Goal: Information Seeking & Learning: Check status

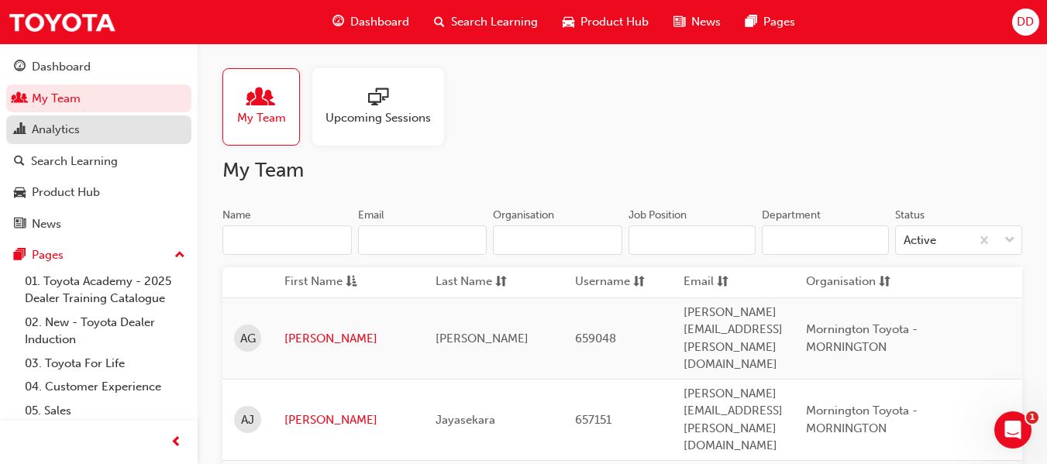
click at [66, 121] on div "Analytics" at bounding box center [56, 130] width 48 height 18
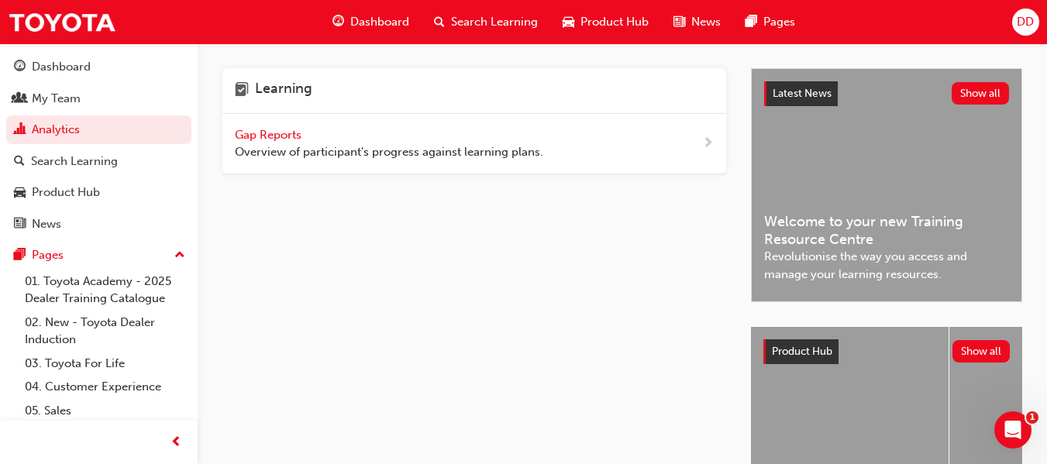
click at [269, 135] on span "Gap Reports" at bounding box center [270, 135] width 70 height 14
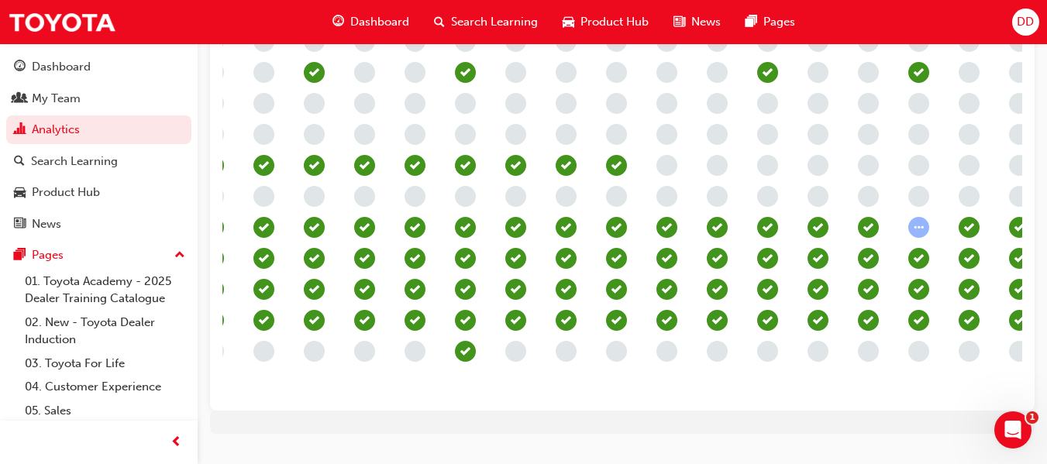
scroll to position [0, 683]
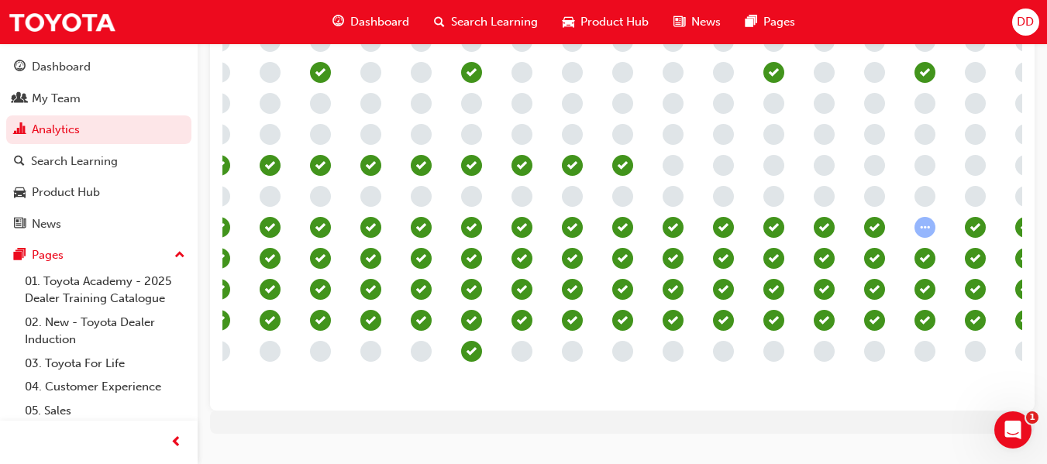
click at [973, 354] on span "learningRecordVerb_NONE-icon" at bounding box center [975, 351] width 21 height 21
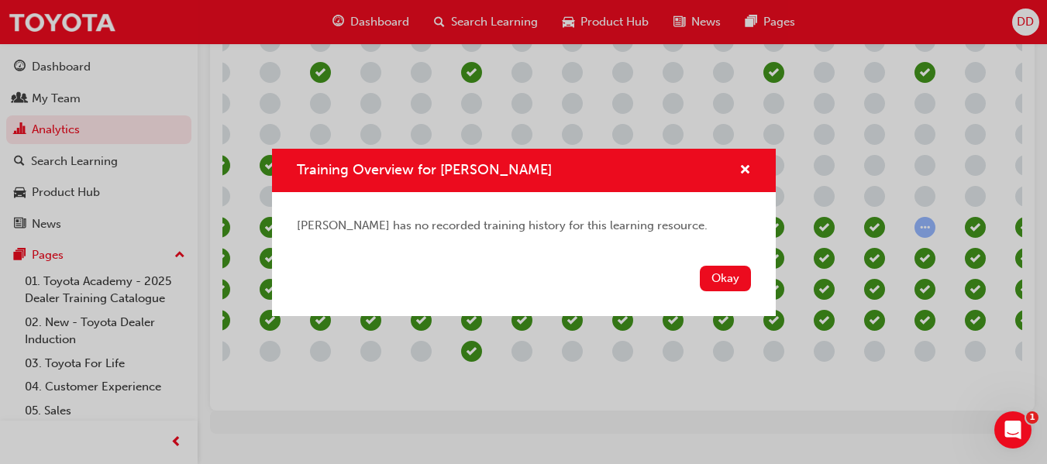
click at [707, 401] on div "Training Overview for Troy Vong Troy Vong has no recorded training history for …" at bounding box center [523, 232] width 1047 height 464
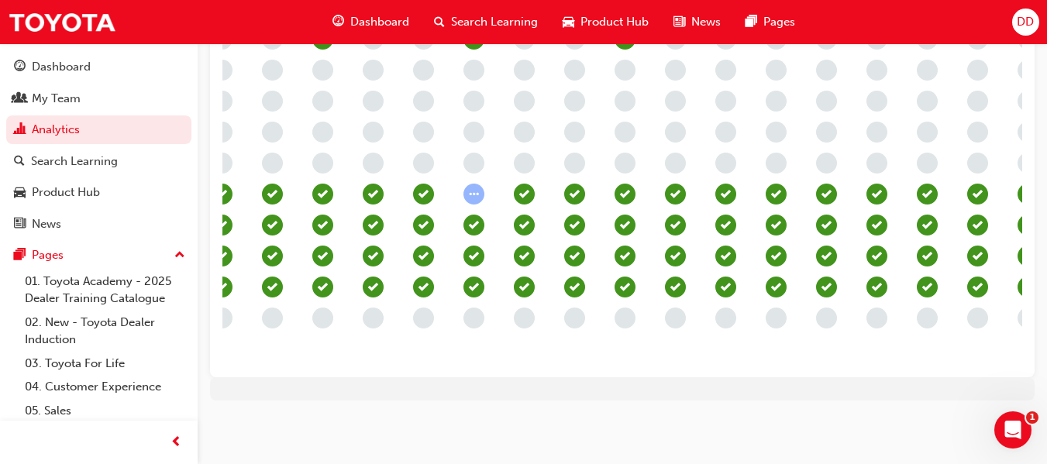
scroll to position [0, 1074]
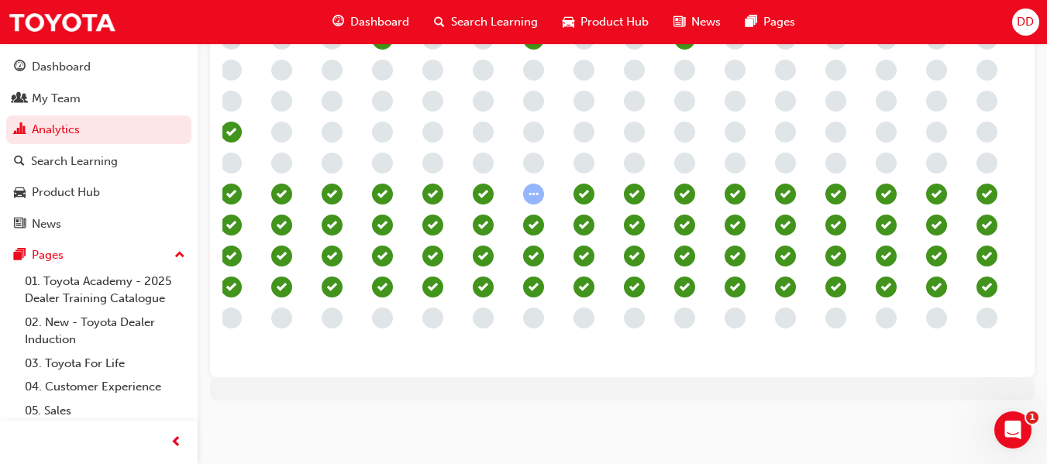
click at [529, 184] on span "learningRecordVerb_ATTEMPT-icon" at bounding box center [533, 194] width 21 height 21
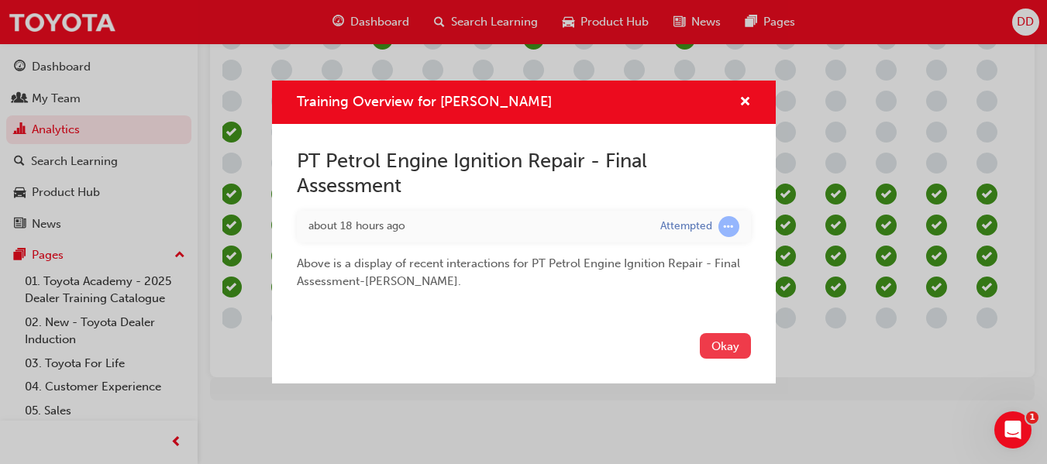
click at [719, 336] on button "Okay" at bounding box center [725, 346] width 51 height 26
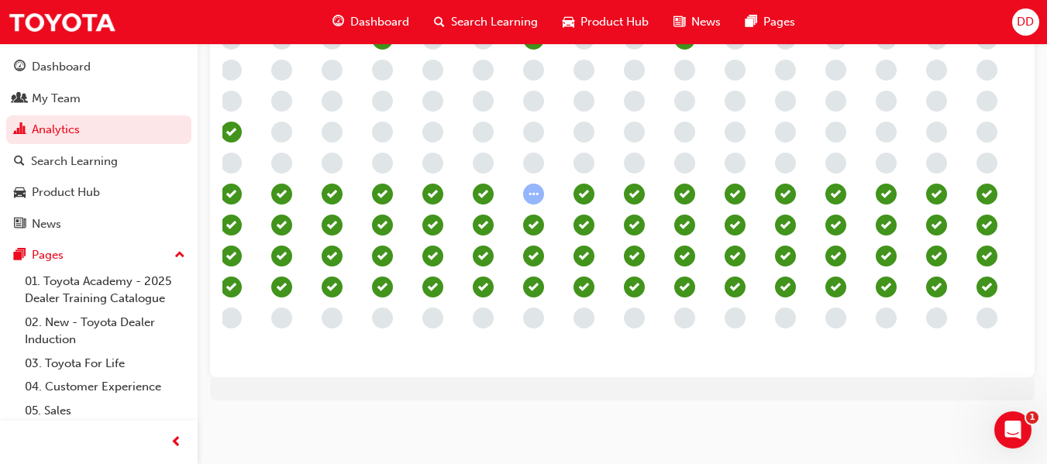
click at [1023, 14] on span "DD" at bounding box center [1025, 22] width 17 height 18
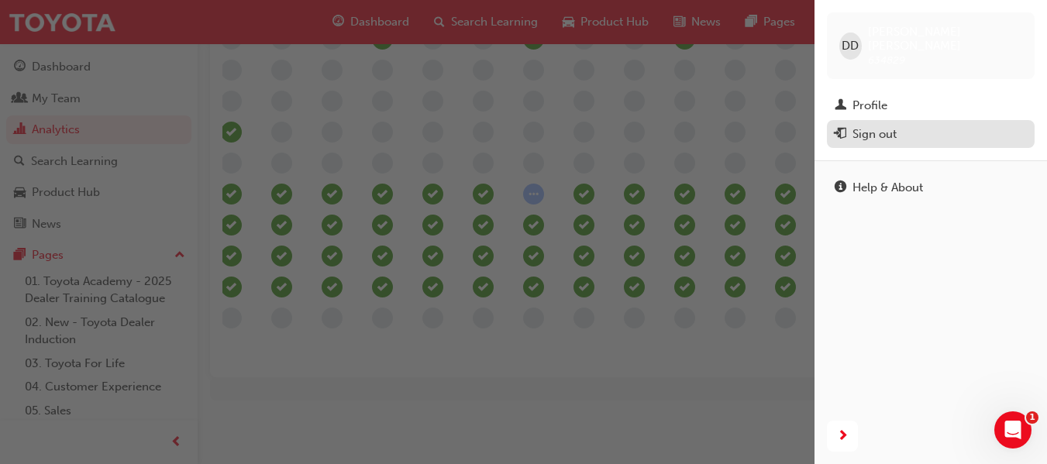
click at [877, 126] on div "Sign out" at bounding box center [875, 135] width 44 height 18
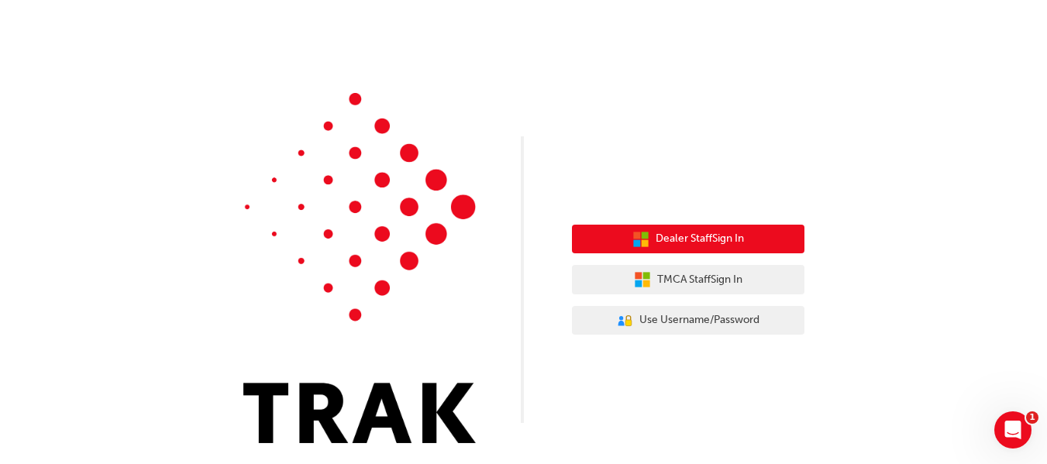
click at [678, 233] on span "Dealer Staff Sign In" at bounding box center [700, 239] width 88 height 18
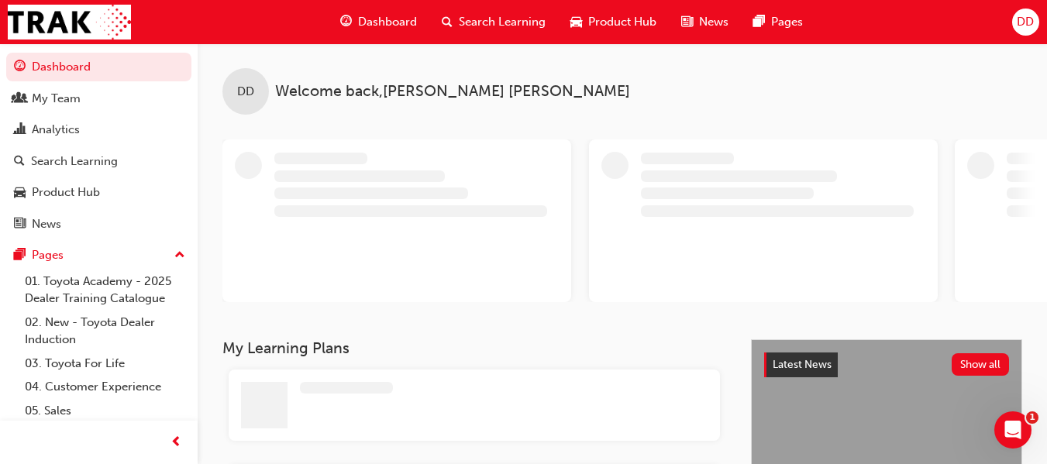
click at [1015, 17] on div "DD" at bounding box center [1025, 22] width 27 height 27
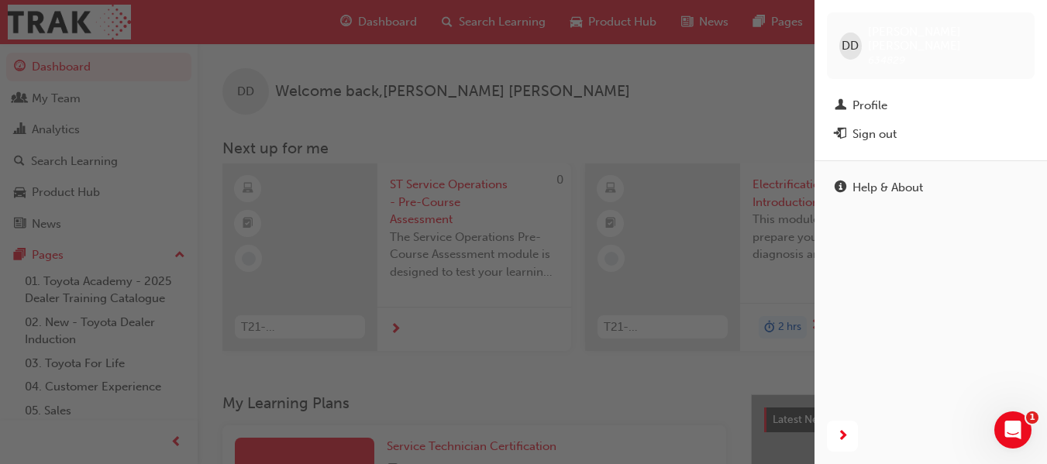
click at [755, 89] on div "button" at bounding box center [407, 232] width 815 height 464
